Goal: Task Accomplishment & Management: Complete application form

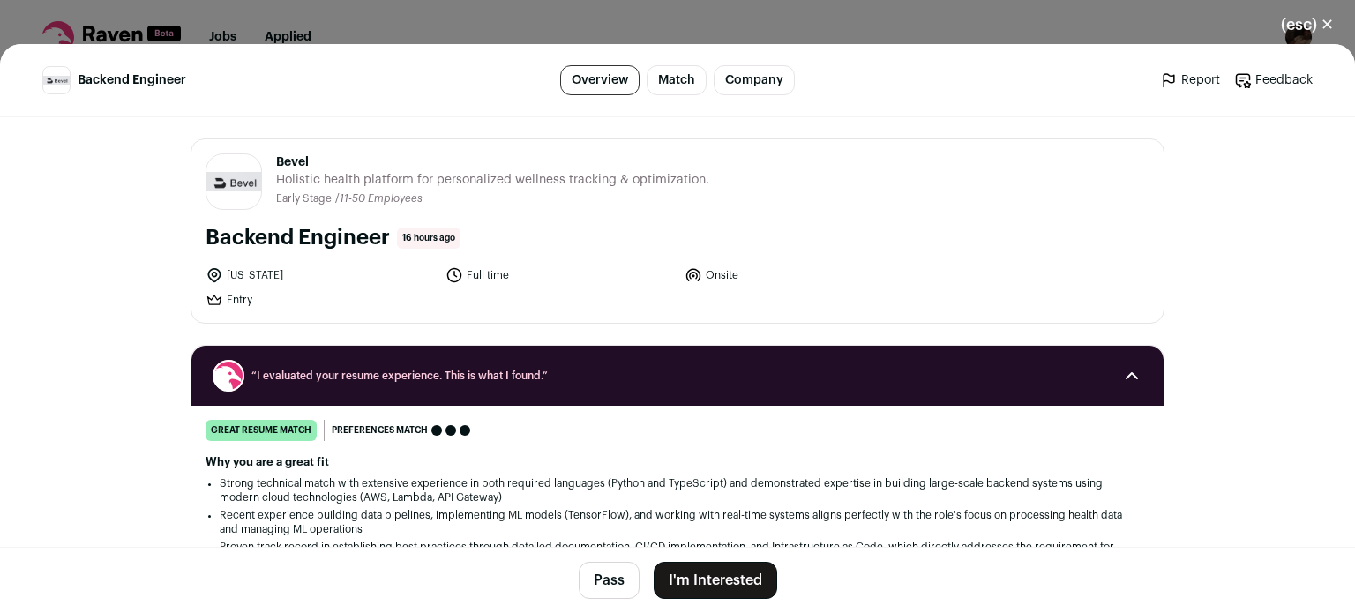
scroll to position [51, 0]
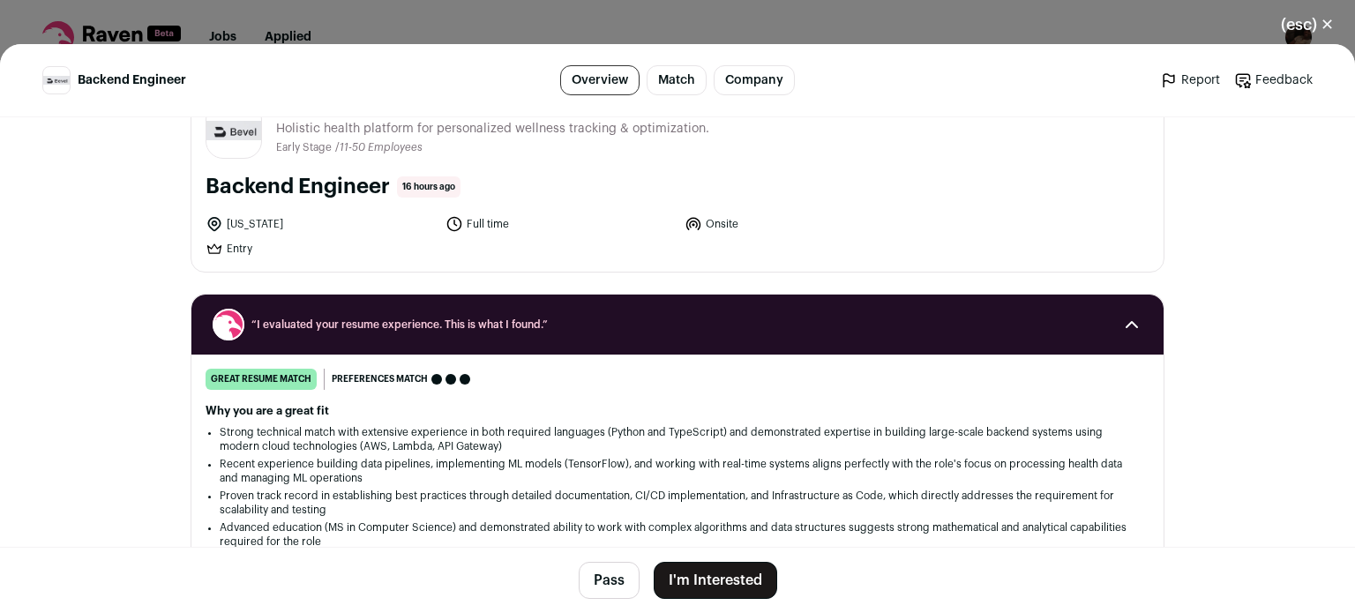
click at [738, 580] on button "I'm Interested" at bounding box center [716, 580] width 124 height 37
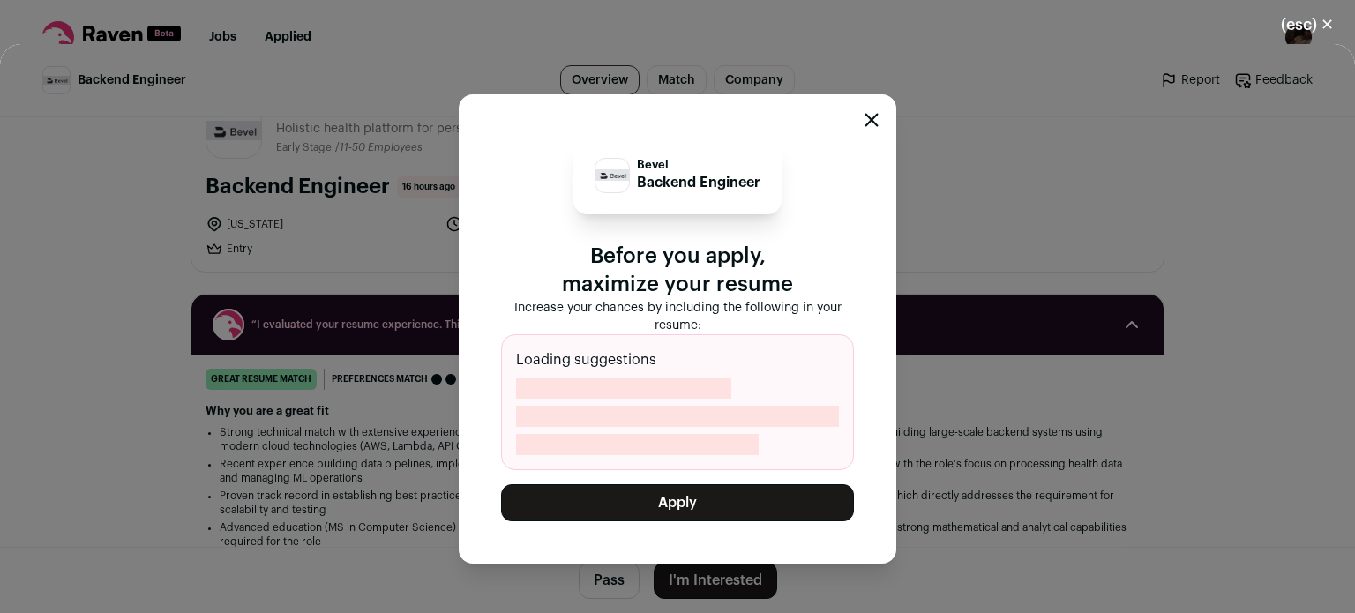
click at [706, 501] on button "Apply" at bounding box center [677, 502] width 353 height 37
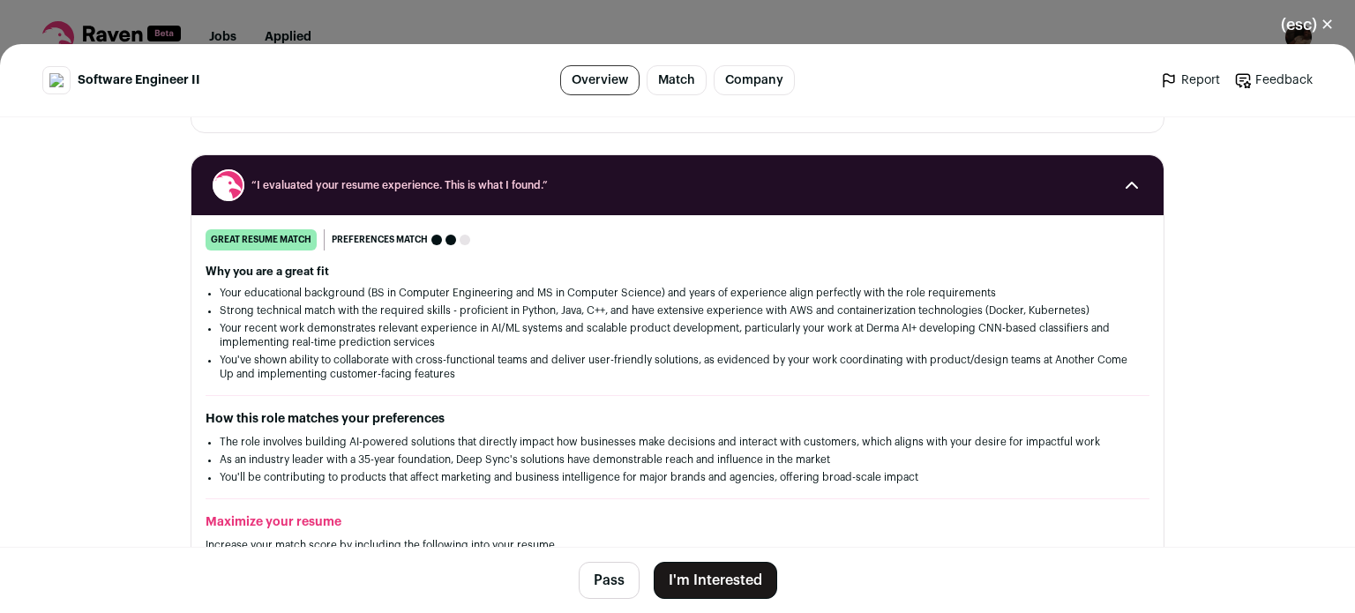
scroll to position [265, 0]
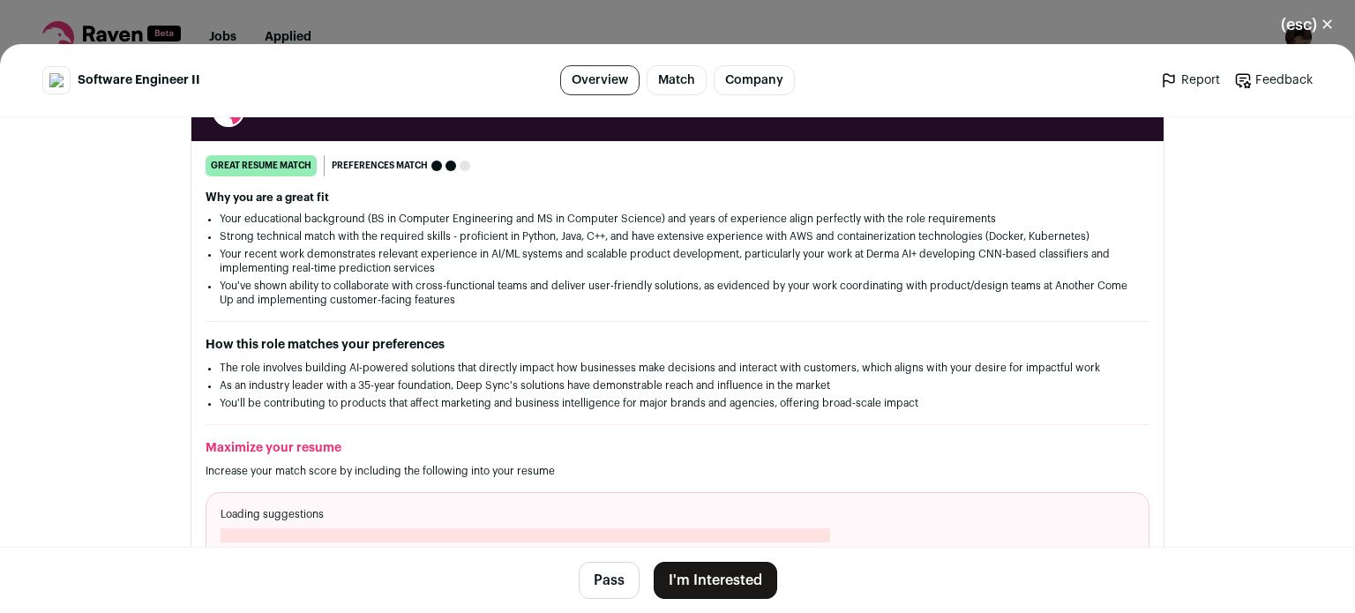
click at [704, 575] on button "I'm Interested" at bounding box center [716, 580] width 124 height 37
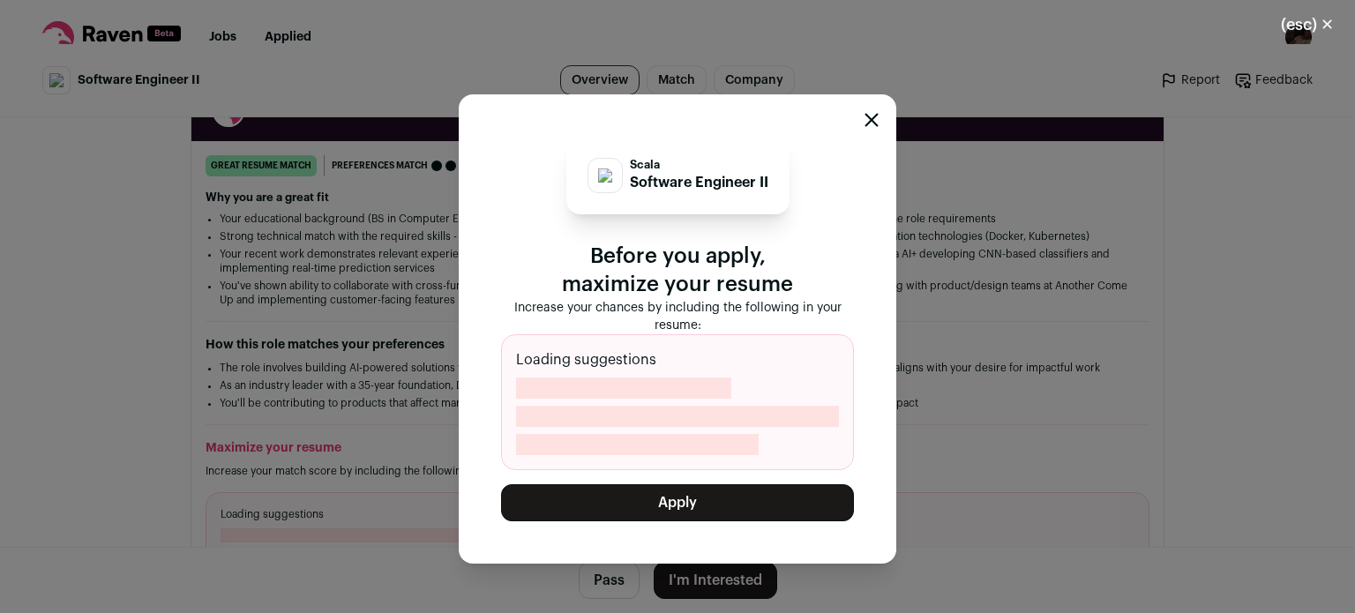
click at [700, 499] on button "Apply" at bounding box center [677, 502] width 353 height 37
